Goal: Task Accomplishment & Management: Complete application form

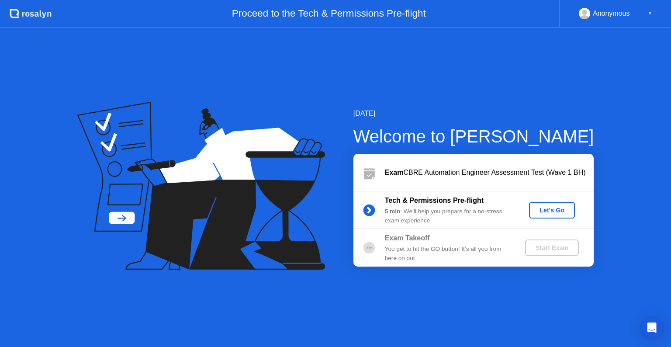
click at [568, 215] on button "Let's Go" at bounding box center [552, 210] width 46 height 17
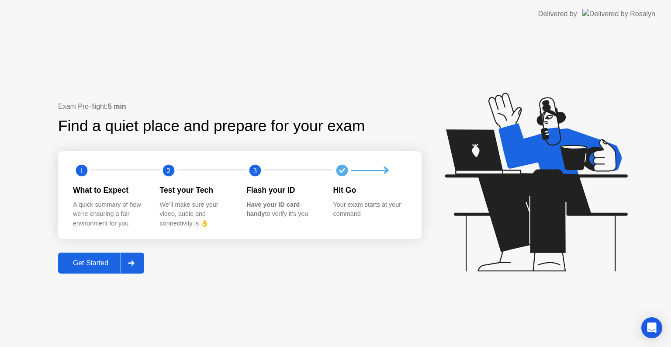
click at [89, 263] on div "Get Started" at bounding box center [91, 263] width 60 height 8
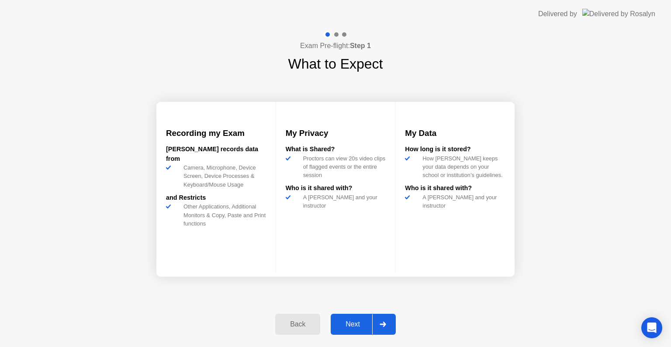
click at [358, 320] on div "Next" at bounding box center [352, 324] width 39 height 8
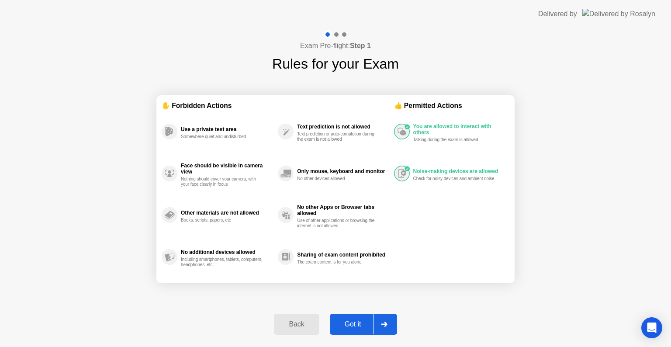
click at [352, 322] on div "Got it" at bounding box center [353, 324] width 41 height 8
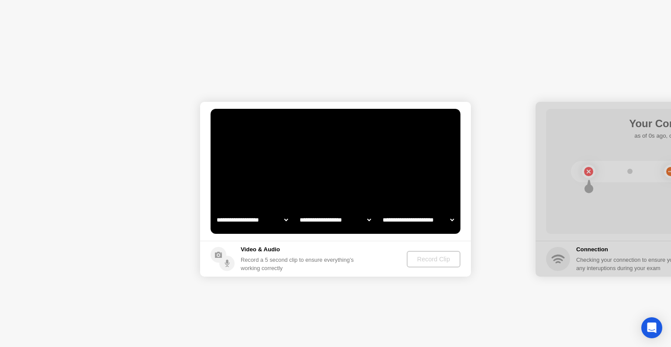
select select "**********"
select select "*******"
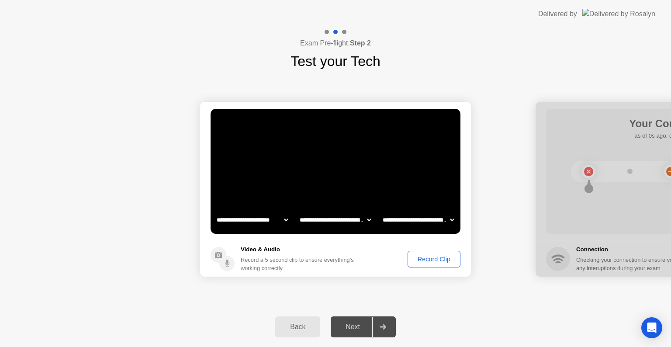
click at [413, 260] on div "Record Clip" at bounding box center [434, 259] width 47 height 7
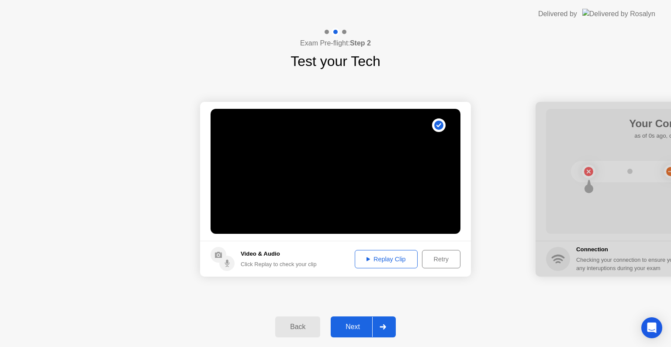
click at [378, 263] on div "Replay Clip" at bounding box center [386, 259] width 57 height 7
click at [351, 325] on div "Next" at bounding box center [352, 327] width 39 height 8
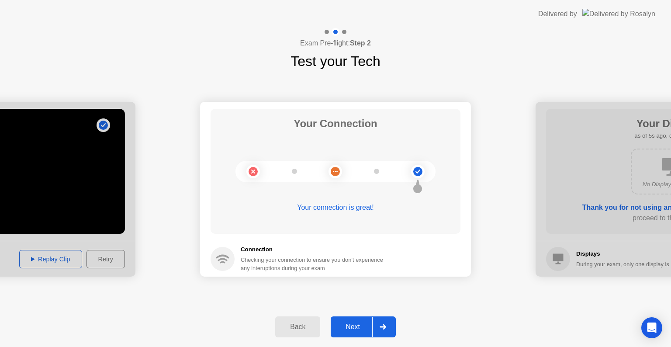
click at [344, 326] on div "Next" at bounding box center [352, 327] width 39 height 8
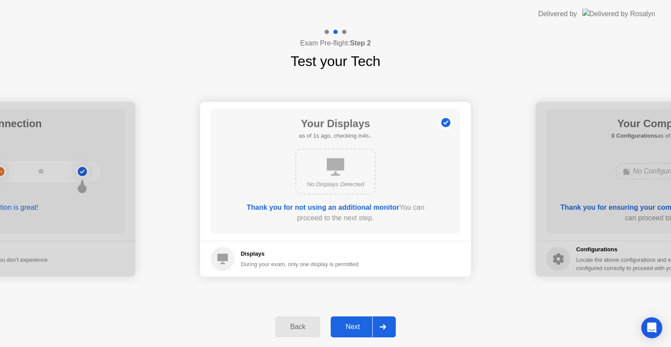
click at [344, 326] on div "Next" at bounding box center [352, 327] width 39 height 8
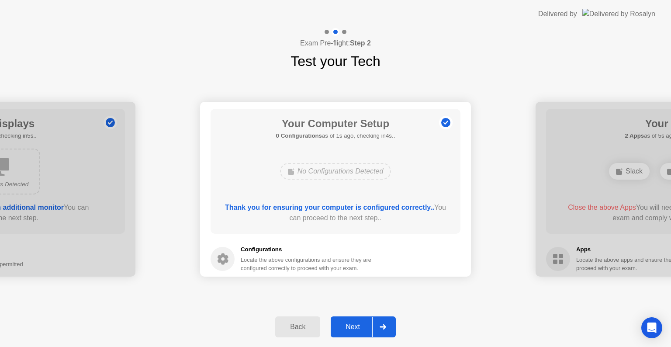
click at [344, 326] on div "Next" at bounding box center [352, 327] width 39 height 8
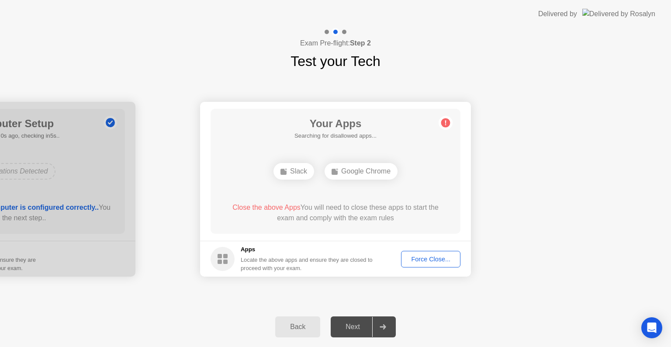
click at [430, 260] on div "Force Close..." at bounding box center [430, 259] width 53 height 7
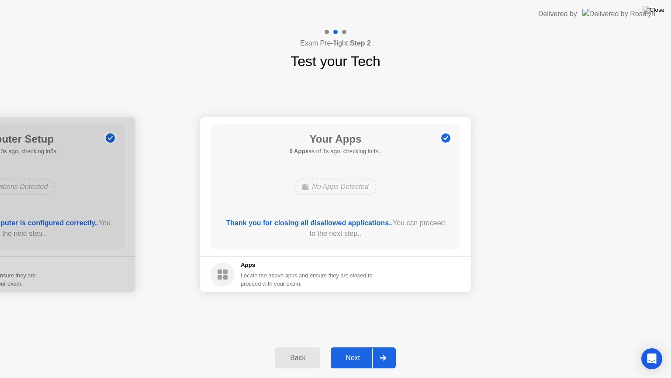
click at [354, 347] on div "Next" at bounding box center [352, 358] width 39 height 8
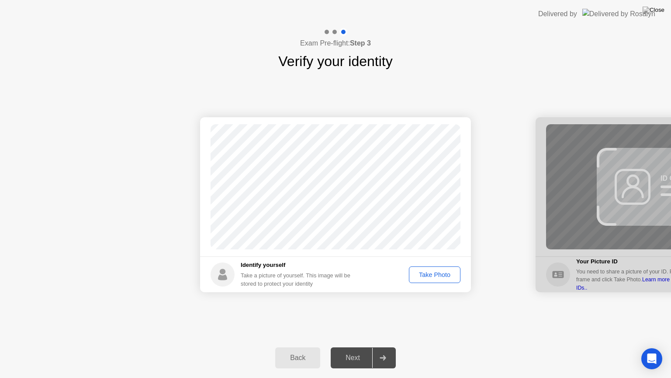
click at [425, 276] on div "Take Photo" at bounding box center [434, 274] width 45 height 7
click at [360, 347] on div "Next" at bounding box center [352, 358] width 39 height 8
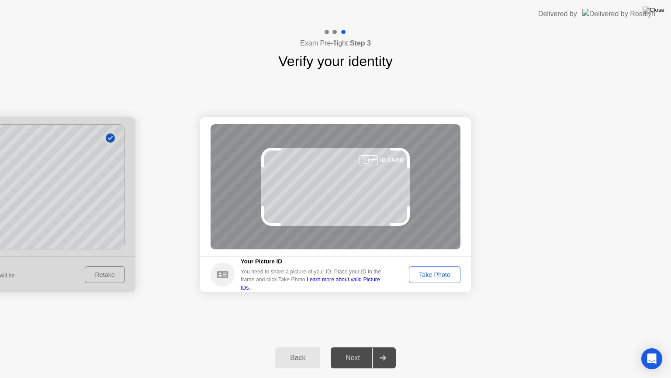
click at [427, 279] on button "Take Photo" at bounding box center [435, 274] width 52 height 17
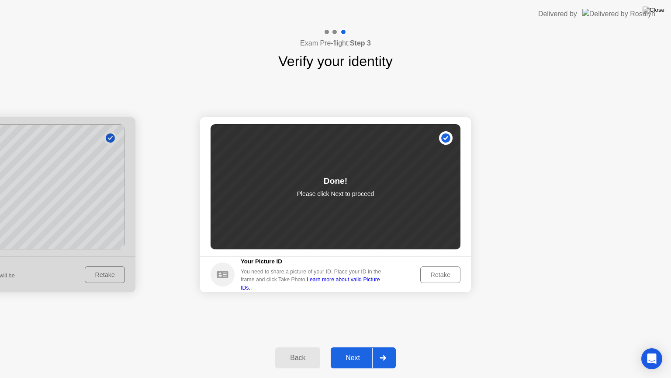
click at [360, 347] on div "Next" at bounding box center [352, 358] width 39 height 8
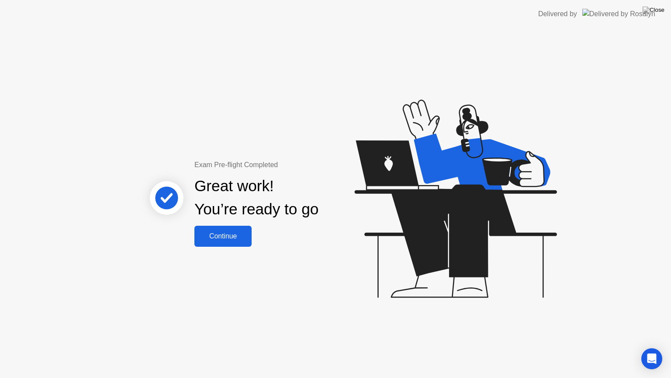
click at [228, 228] on button "Continue" at bounding box center [222, 236] width 57 height 21
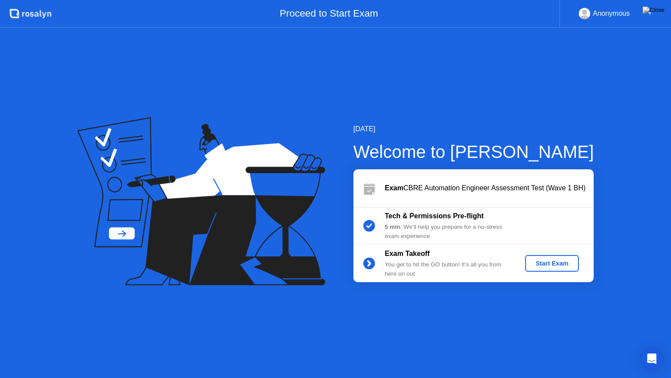
click at [557, 266] on div "Start Exam" at bounding box center [552, 263] width 47 height 7
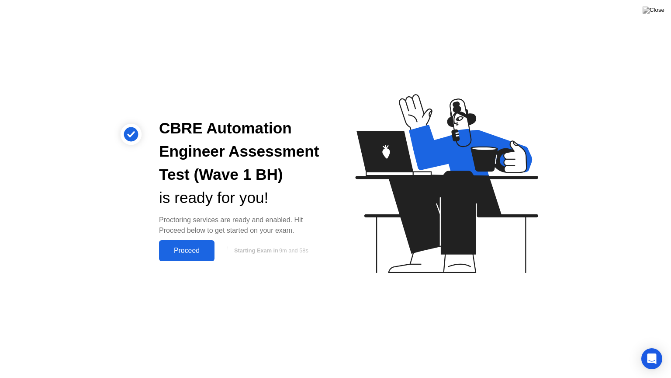
click at [187, 252] on div "Proceed" at bounding box center [187, 251] width 50 height 8
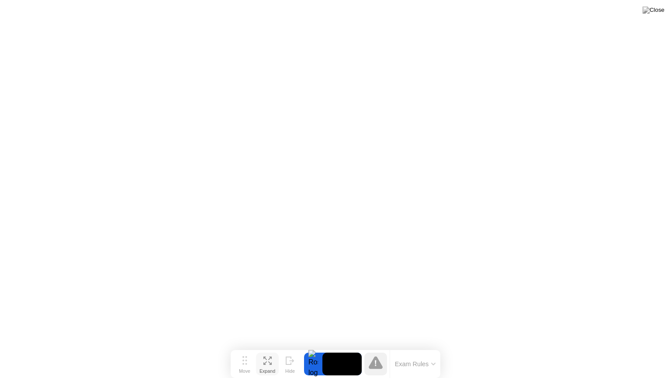
click at [268, 347] on icon at bounding box center [269, 362] width 3 height 3
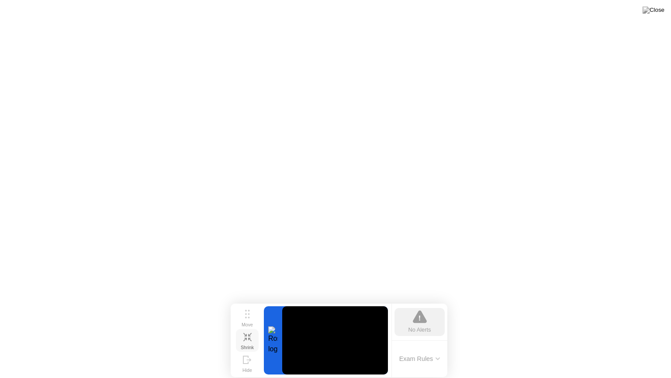
click at [251, 344] on div "Shrink" at bounding box center [247, 346] width 13 height 5
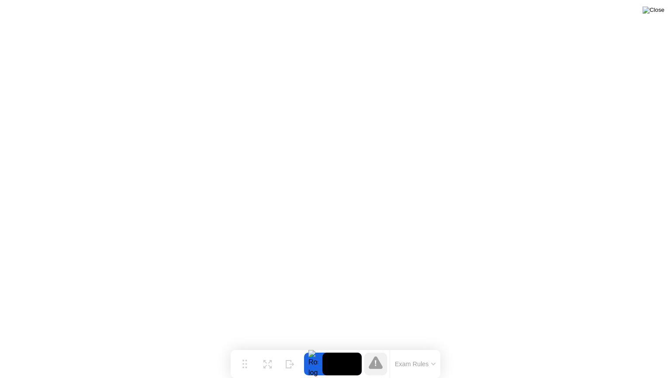
click at [659, 14] on img at bounding box center [654, 10] width 22 height 7
